Goal: Use online tool/utility

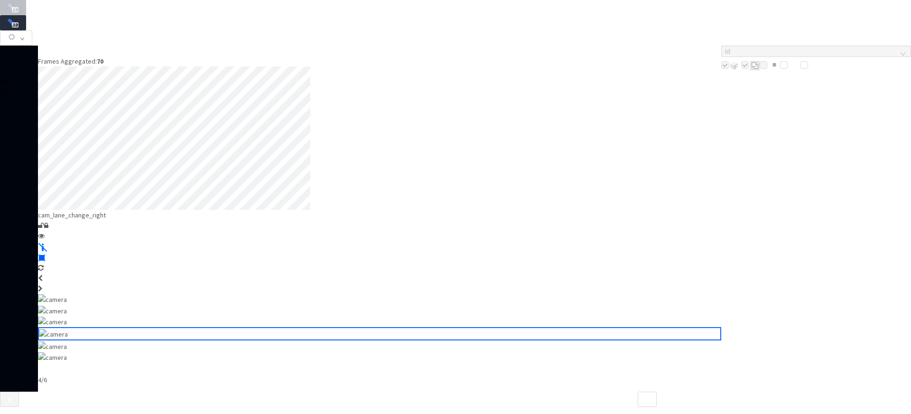
click at [67, 327] on img at bounding box center [52, 322] width 29 height 10
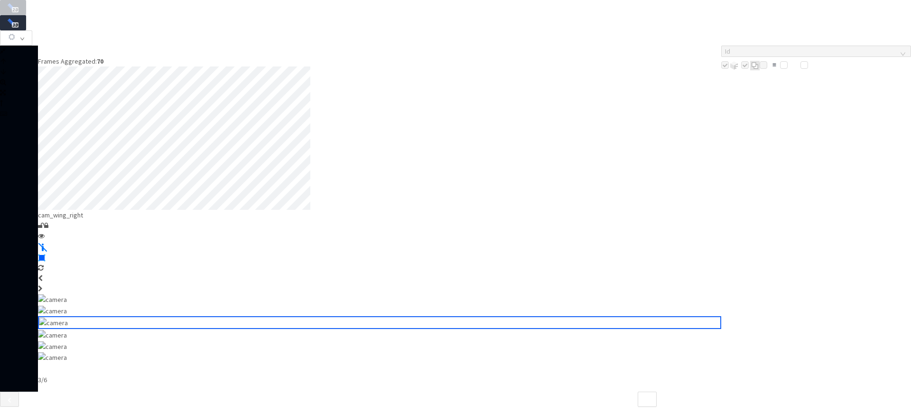
click at [67, 340] on img at bounding box center [52, 335] width 29 height 10
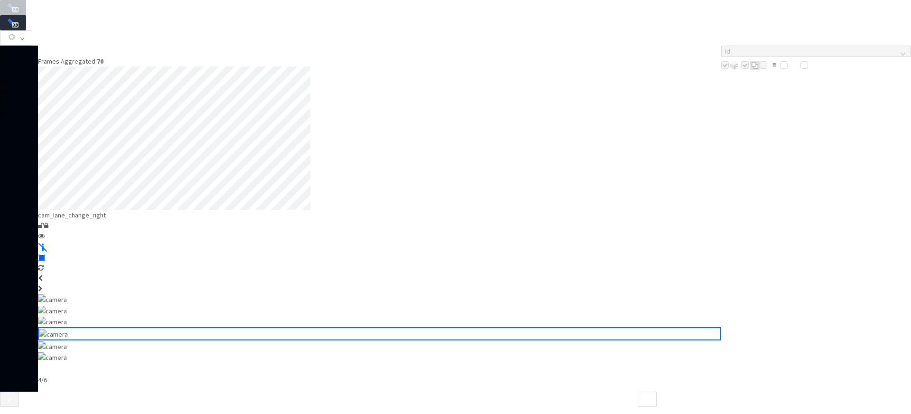
click at [38, 53] on div at bounding box center [38, 53] width 0 height 0
click at [67, 327] on img at bounding box center [52, 322] width 29 height 10
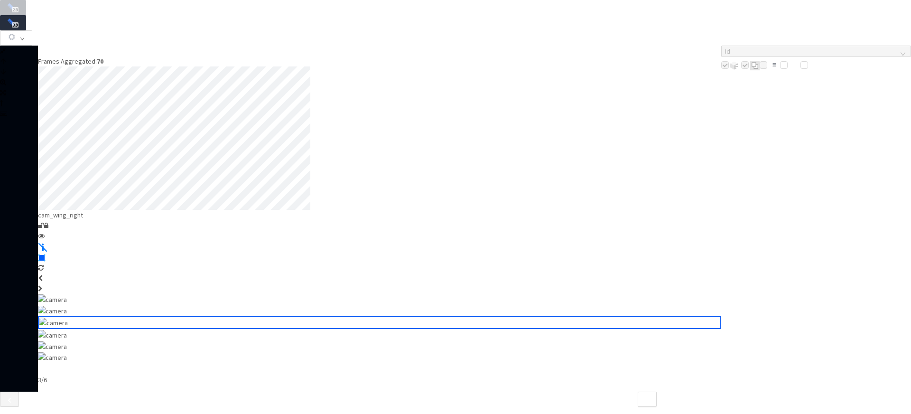
click at [67, 316] on img at bounding box center [52, 311] width 29 height 10
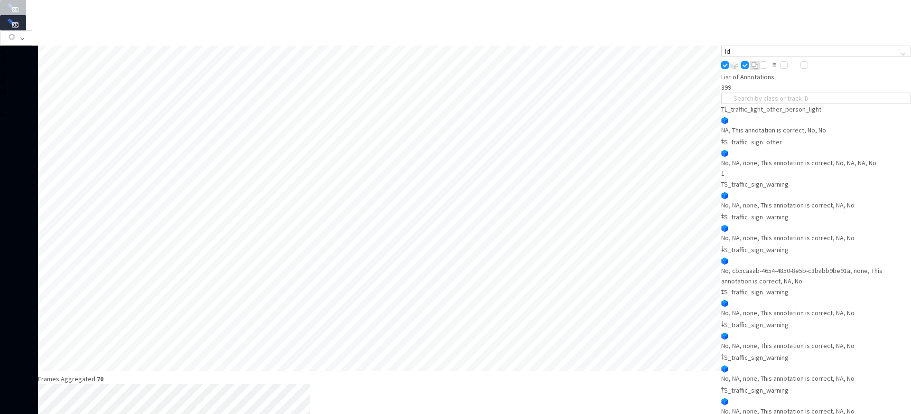
drag, startPoint x: 389, startPoint y: 401, endPoint x: 398, endPoint y: 401, distance: 9.0
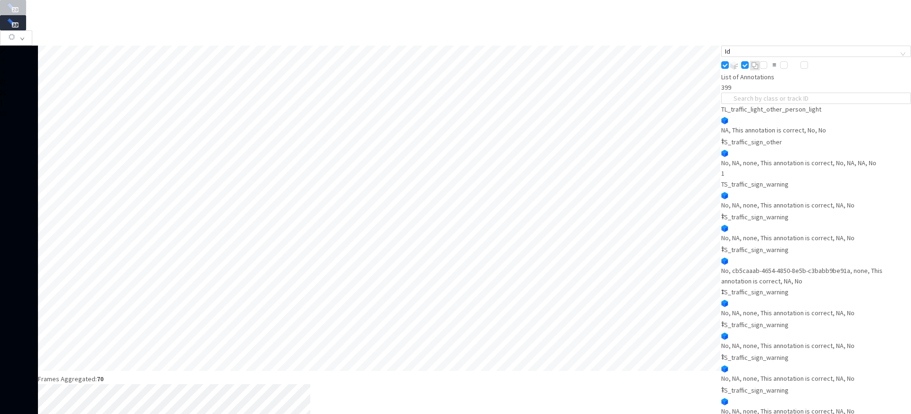
click at [32, 30] on button "button" at bounding box center [16, 37] width 32 height 15
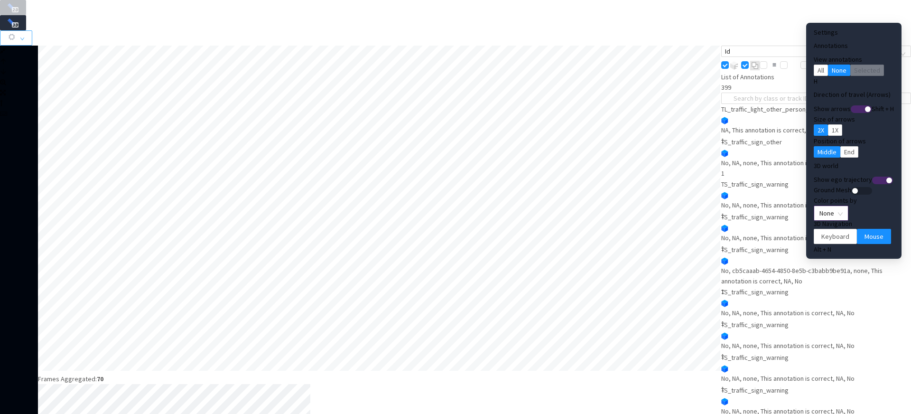
click at [820, 206] on span "None" at bounding box center [831, 213] width 23 height 14
click at [810, 237] on div "Point Intensity" at bounding box center [816, 231] width 32 height 10
